Goal: Information Seeking & Learning: Learn about a topic

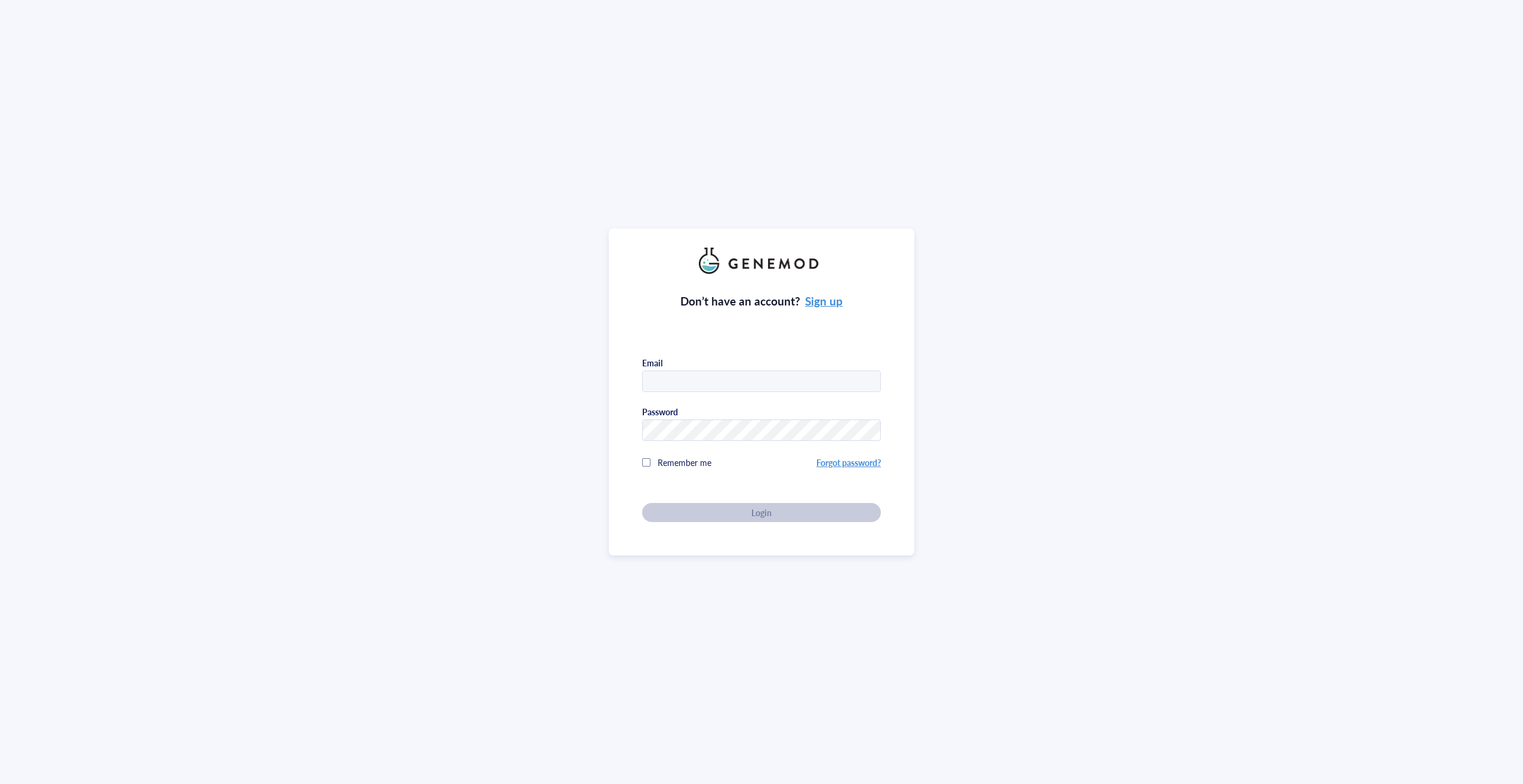
type input "[EMAIL_ADDRESS][DOMAIN_NAME]"
click at [754, 507] on span "Login" at bounding box center [762, 512] width 20 height 11
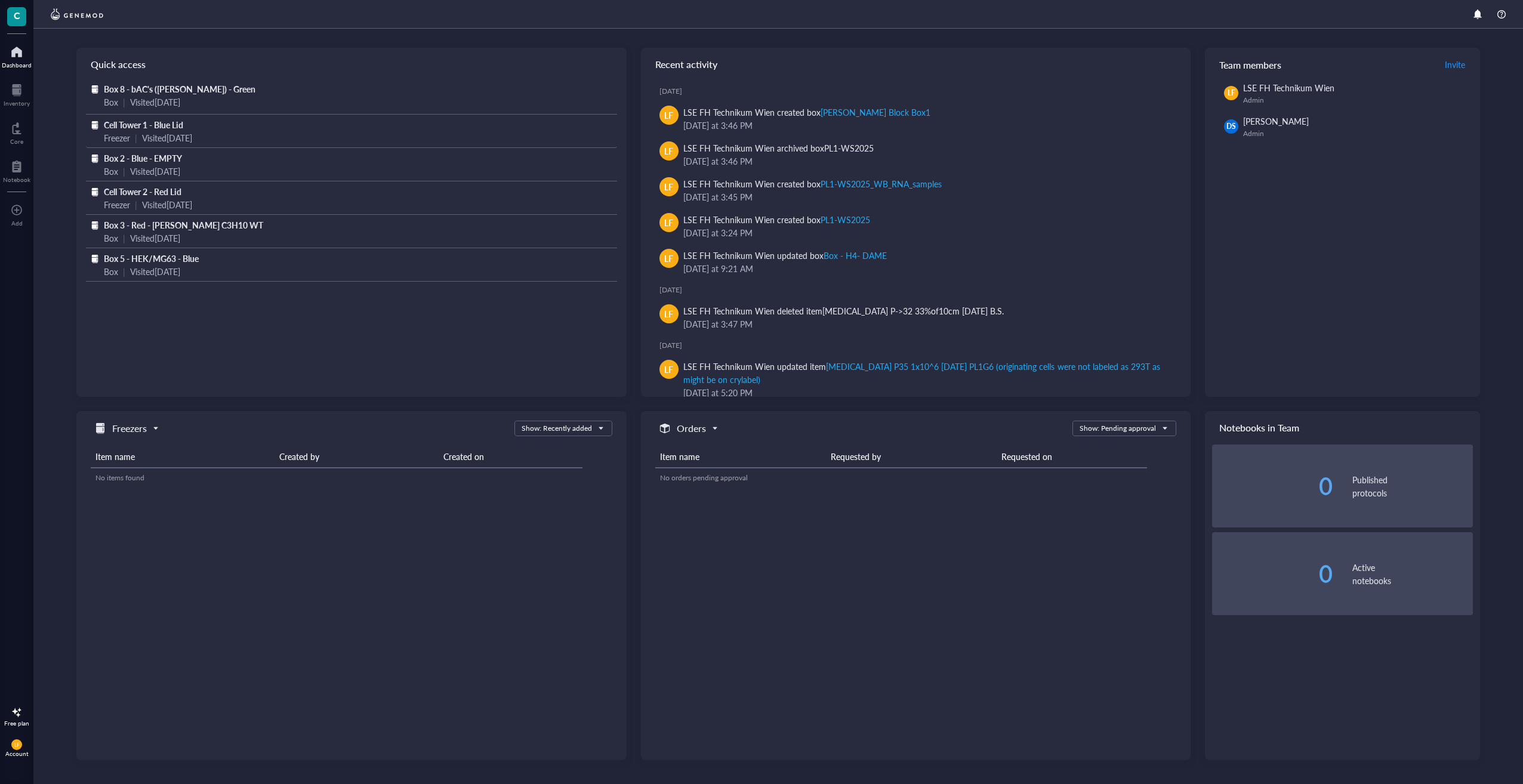
click at [132, 127] on span "Cell Tower 1 - Blue Lid" at bounding box center [143, 124] width 79 height 12
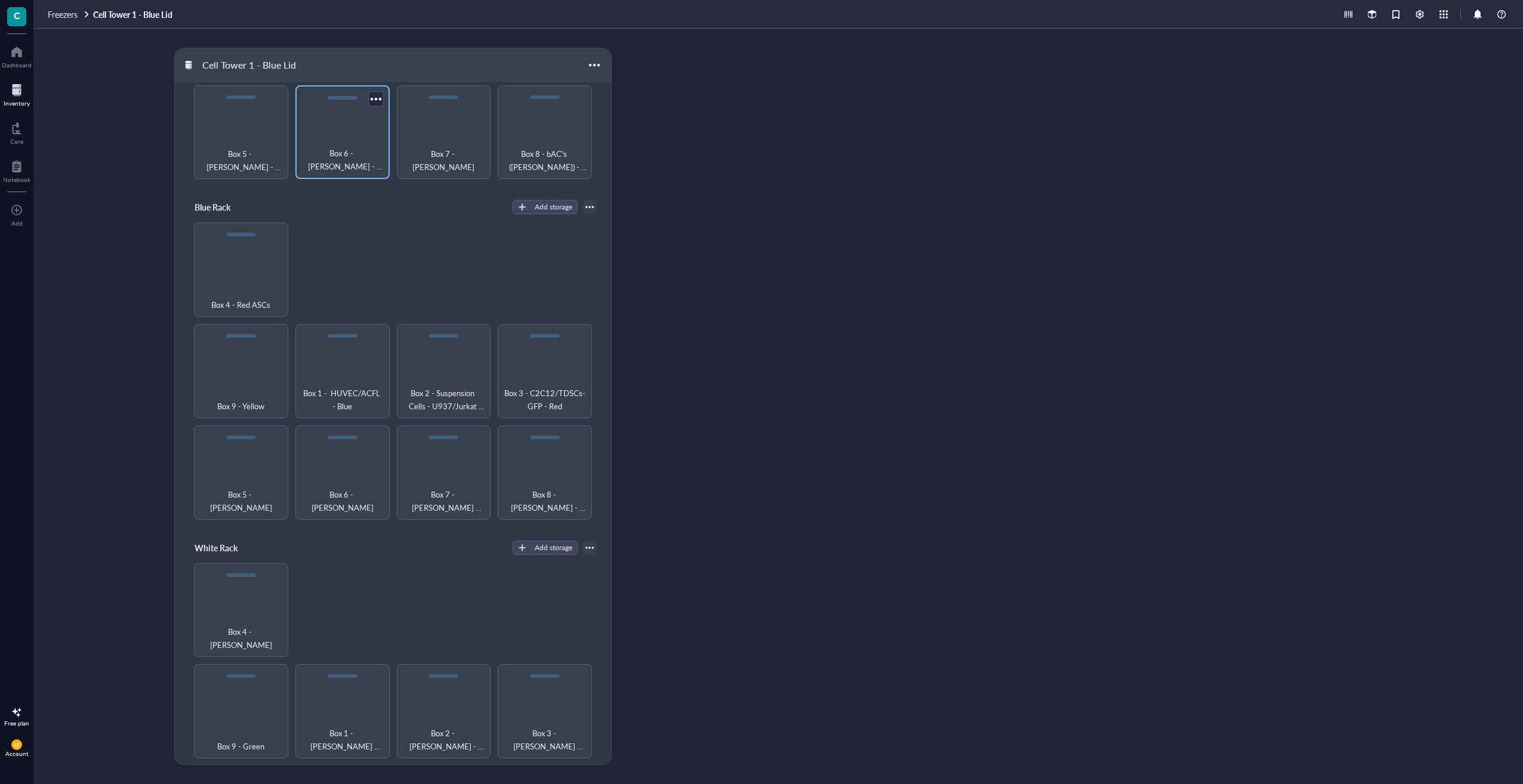
scroll to position [239, 0]
click at [537, 380] on span "Box 3 - C2C12/TDSCs-GFP - Red" at bounding box center [544, 393] width 82 height 26
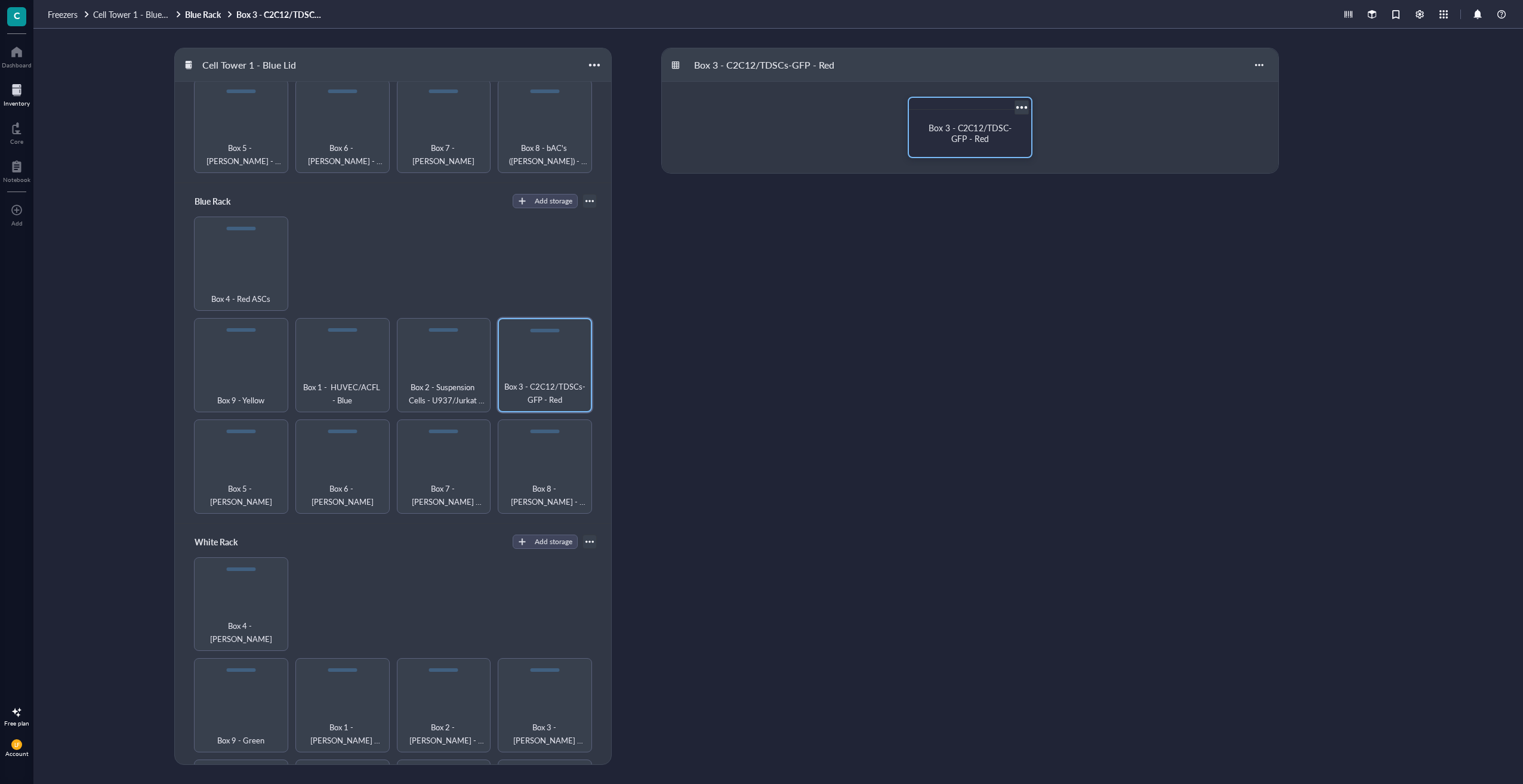
click at [985, 134] on span "Box 3 - C2C12/TDSC-GFP - Red" at bounding box center [969, 132] width 82 height 23
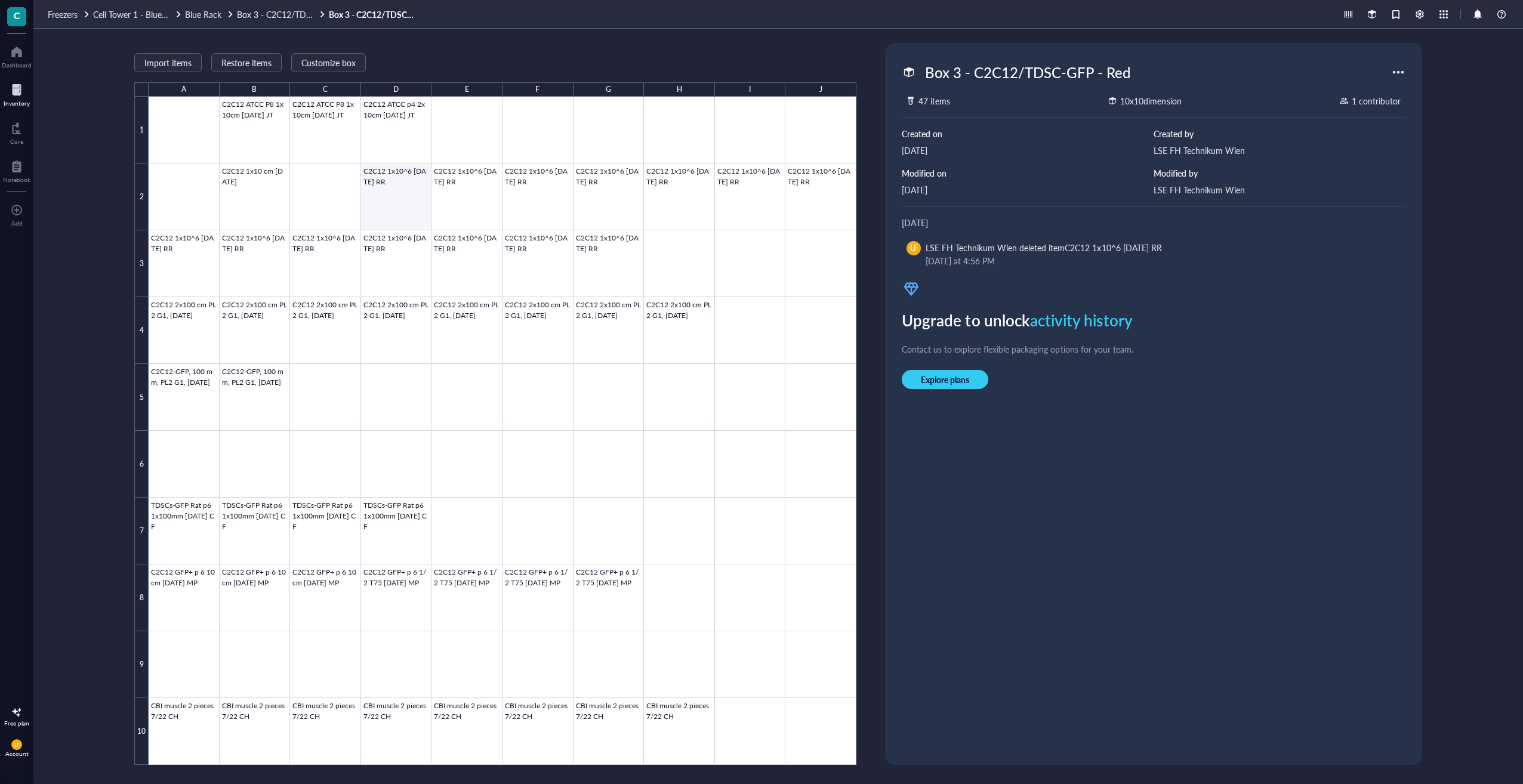
click at [375, 191] on div at bounding box center [502, 430] width 708 height 668
